Goal: Transaction & Acquisition: Download file/media

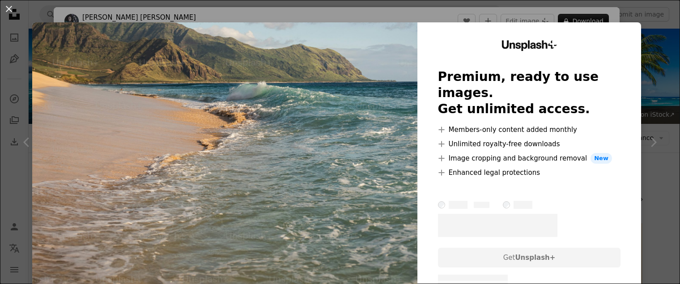
scroll to position [691, 0]
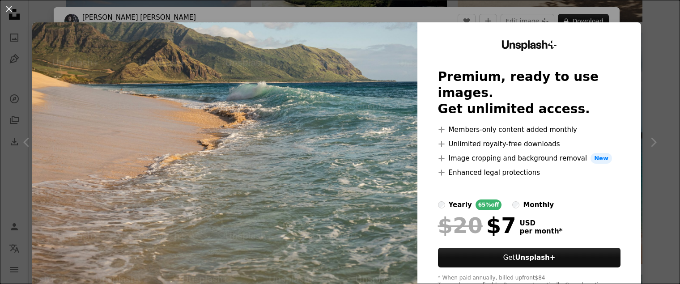
click at [363, 14] on div "An X shape Unsplash+ Premium, ready to use images. Get unlimited access. A plus…" at bounding box center [340, 142] width 680 height 284
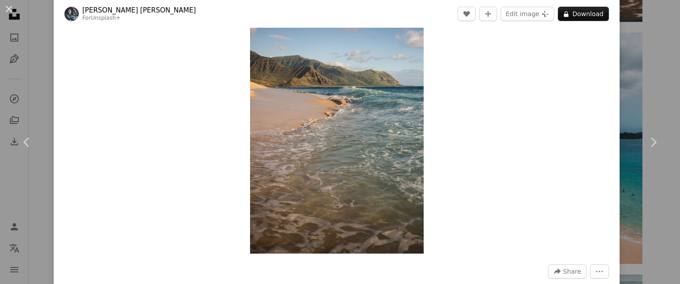
scroll to position [10, 0]
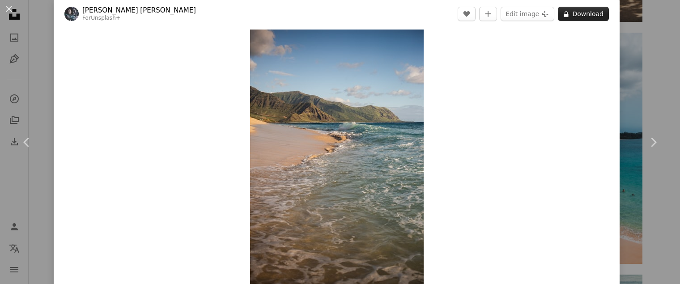
click at [573, 14] on button "A lock Download" at bounding box center [583, 14] width 51 height 14
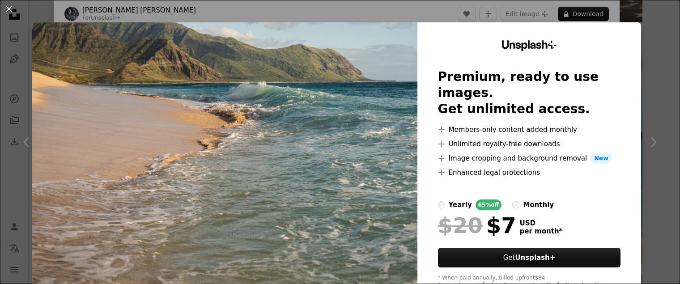
click at [398, 14] on div "An X shape Unsplash+ Premium, ready to use images. Get unlimited access. A plus…" at bounding box center [340, 142] width 680 height 284
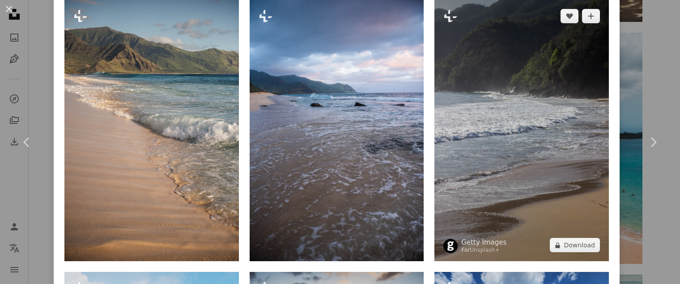
scroll to position [641, 0]
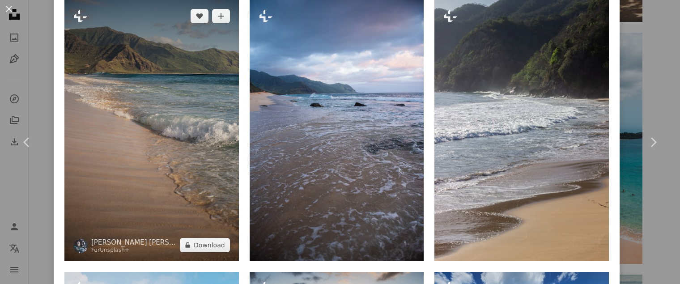
drag, startPoint x: 467, startPoint y: 103, endPoint x: 172, endPoint y: 157, distance: 300.1
click at [172, 157] on img at bounding box center [151, 130] width 174 height 261
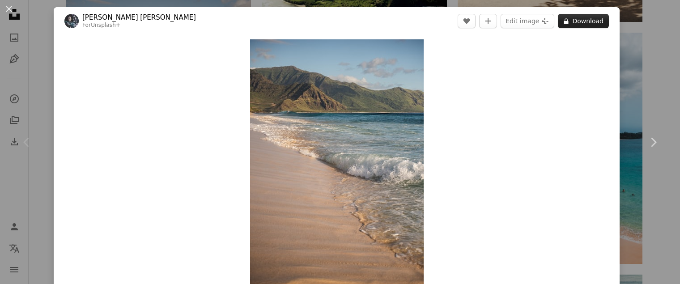
click at [568, 19] on button "A lock Download" at bounding box center [583, 21] width 51 height 14
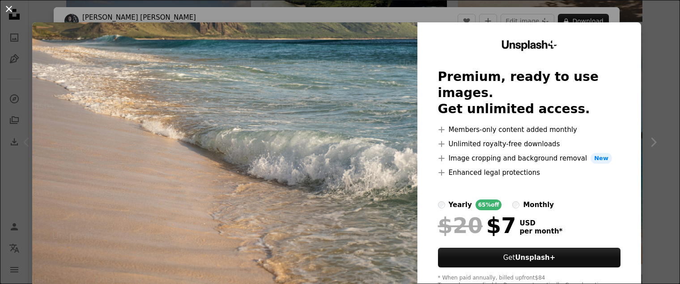
click at [8, 4] on button "An X shape" at bounding box center [9, 9] width 11 height 11
